Goal: Information Seeking & Learning: Learn about a topic

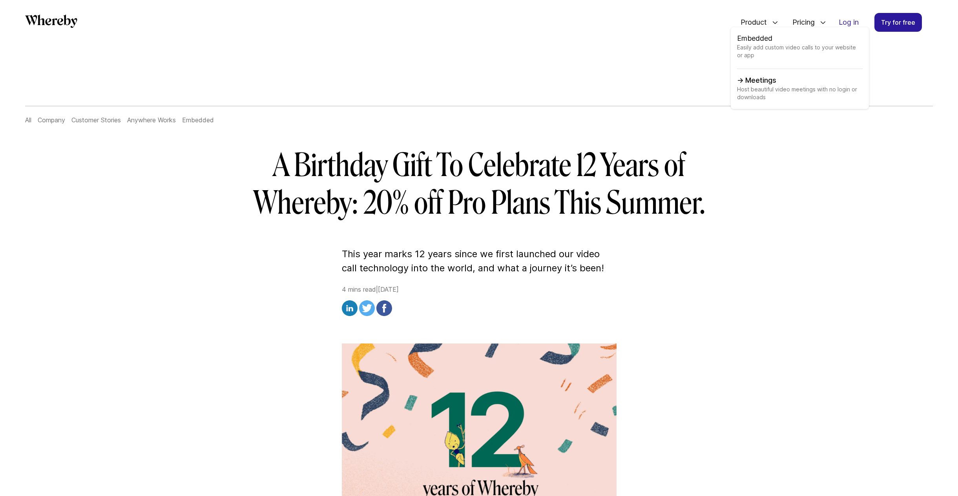
click at [763, 81] on link "Meetings Host beautiful video meetings with no login or downloads" at bounding box center [800, 88] width 126 height 27
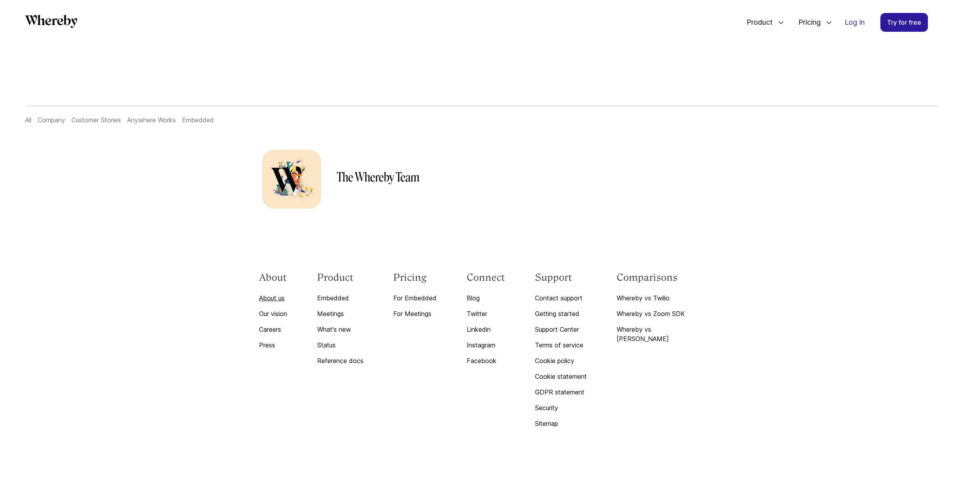
click at [270, 300] on link "About us" at bounding box center [273, 298] width 28 height 9
click at [279, 313] on link "Our vision" at bounding box center [273, 313] width 28 height 9
